Goal: Use online tool/utility: Utilize a website feature to perform a specific function

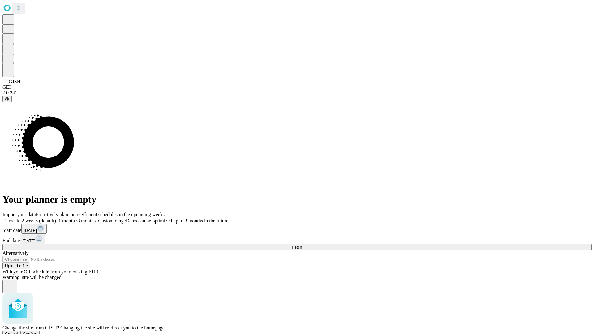
click at [37, 332] on span "Confirm" at bounding box center [30, 334] width 15 height 5
click at [19, 218] on label "1 week" at bounding box center [10, 220] width 17 height 5
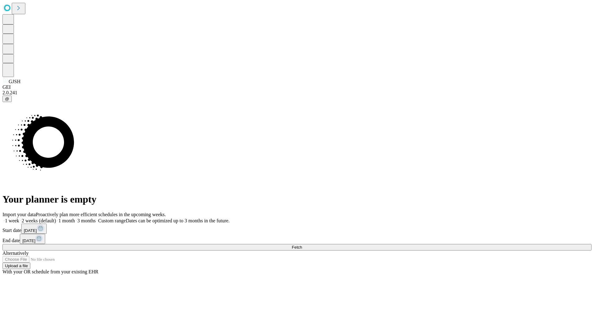
click at [302, 245] on span "Fetch" at bounding box center [297, 247] width 10 height 5
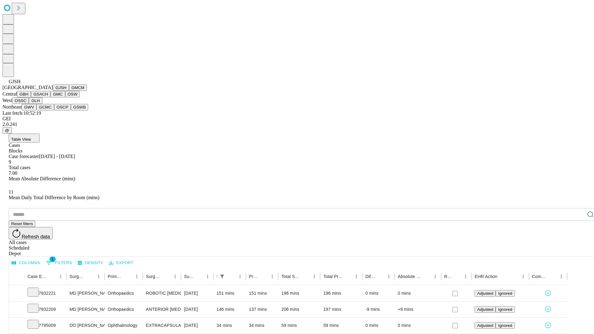
click at [69, 91] on button "GMCM" at bounding box center [78, 87] width 18 height 6
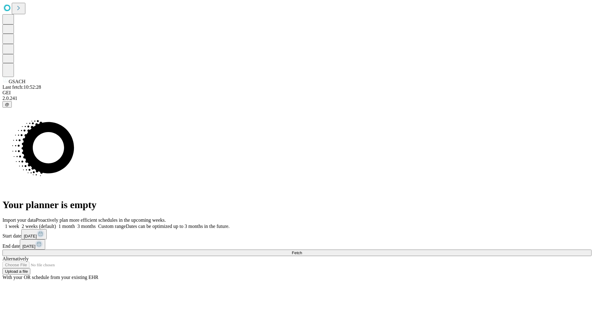
click at [19, 224] on label "1 week" at bounding box center [10, 226] width 17 height 5
click at [302, 250] on span "Fetch" at bounding box center [297, 252] width 10 height 5
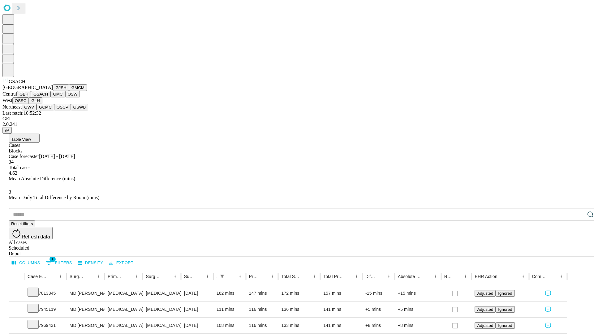
click at [50, 97] on button "GMC" at bounding box center [57, 94] width 15 height 6
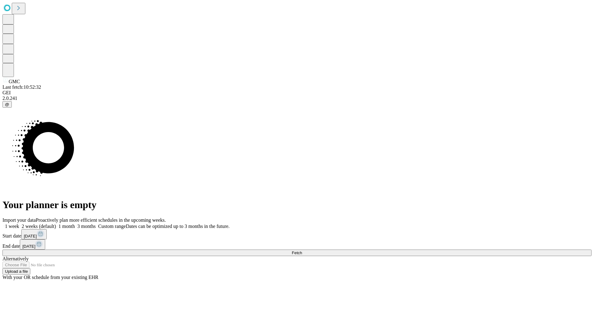
click at [19, 224] on label "1 week" at bounding box center [10, 226] width 17 height 5
click at [302, 250] on span "Fetch" at bounding box center [297, 252] width 10 height 5
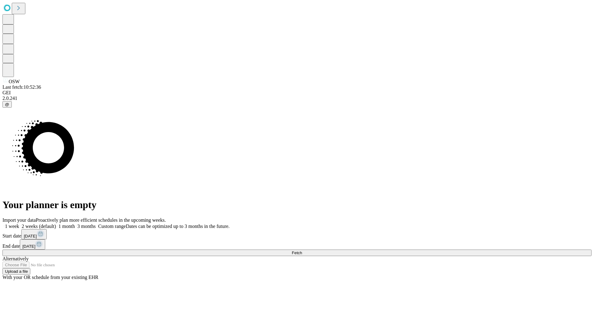
click at [302, 250] on span "Fetch" at bounding box center [297, 252] width 10 height 5
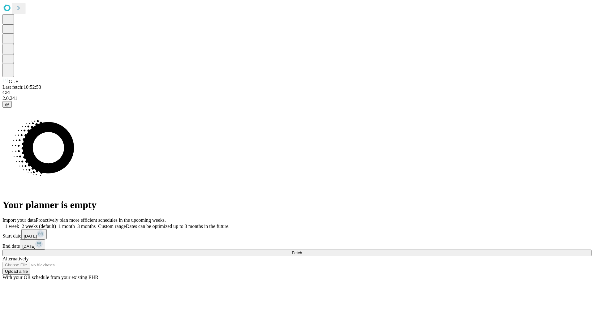
click at [19, 224] on label "1 week" at bounding box center [10, 226] width 17 height 5
click at [302, 250] on span "Fetch" at bounding box center [297, 252] width 10 height 5
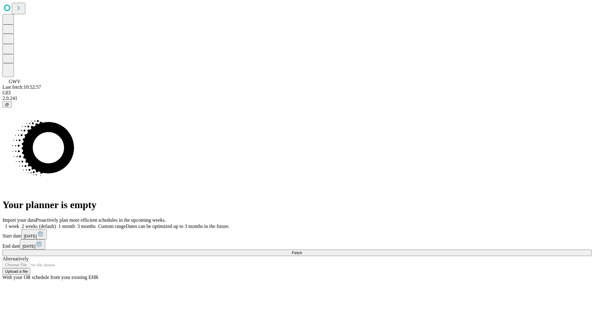
click at [19, 224] on label "1 week" at bounding box center [10, 226] width 17 height 5
click at [302, 250] on span "Fetch" at bounding box center [297, 252] width 10 height 5
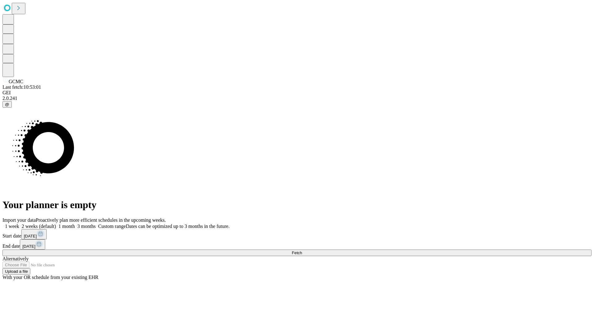
click at [302, 250] on span "Fetch" at bounding box center [297, 252] width 10 height 5
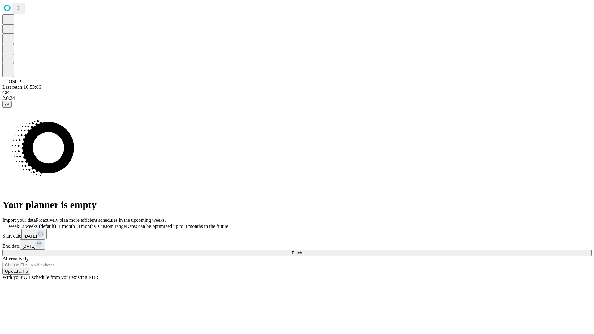
click at [19, 224] on label "1 week" at bounding box center [10, 226] width 17 height 5
click at [302, 250] on span "Fetch" at bounding box center [297, 252] width 10 height 5
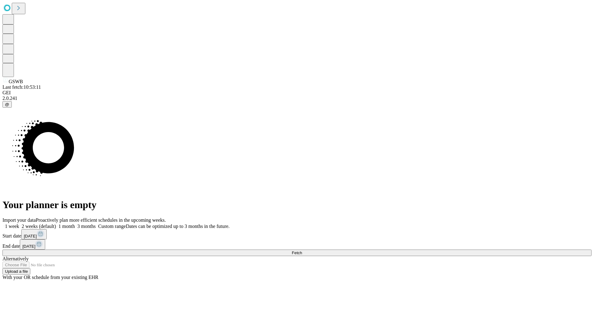
click at [19, 224] on label "1 week" at bounding box center [10, 226] width 17 height 5
click at [302, 250] on span "Fetch" at bounding box center [297, 252] width 10 height 5
